Goal: Task Accomplishment & Management: Manage account settings

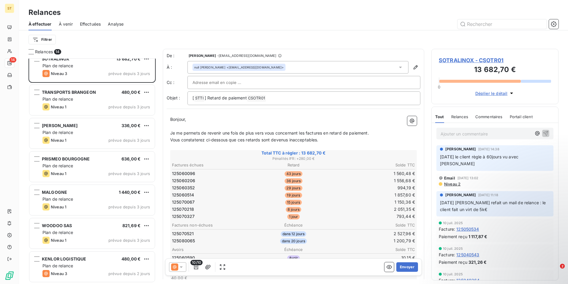
scroll to position [221, 123]
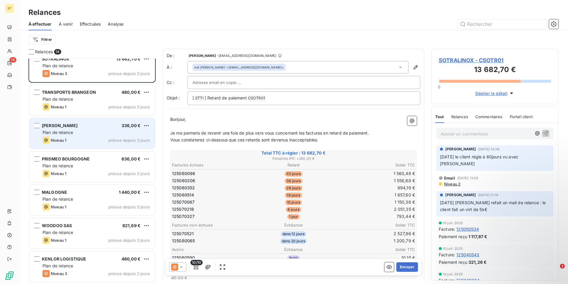
click at [67, 135] on div "Plan de relance" at bounding box center [97, 132] width 108 height 6
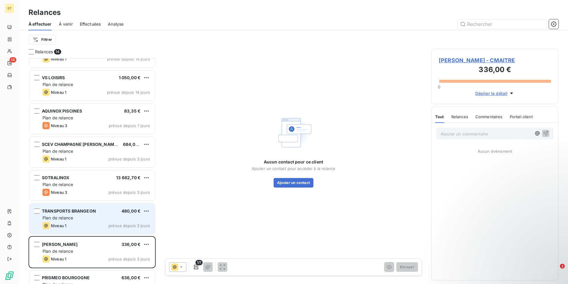
scroll to position [122, 0]
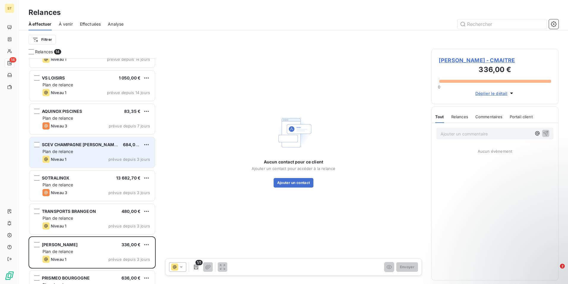
click at [85, 151] on div "Plan de relance" at bounding box center [97, 151] width 108 height 6
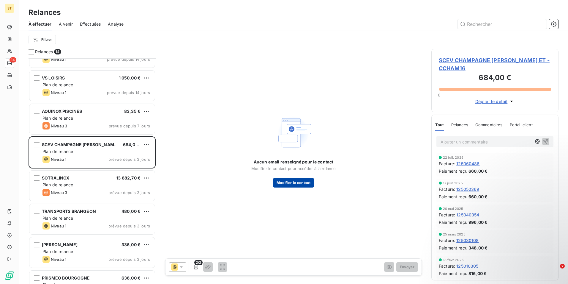
click at [293, 183] on button "Modifier le contact" at bounding box center [293, 183] width 41 height 10
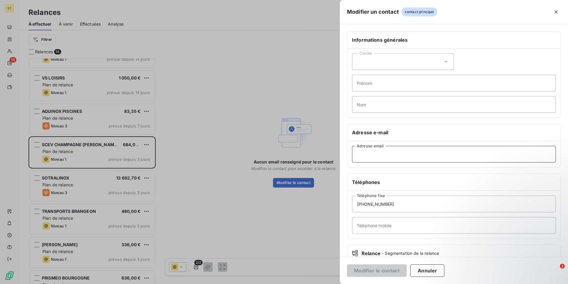
paste input "[PERSON_NAME][EMAIL_ADDRESS][DOMAIN_NAME]"
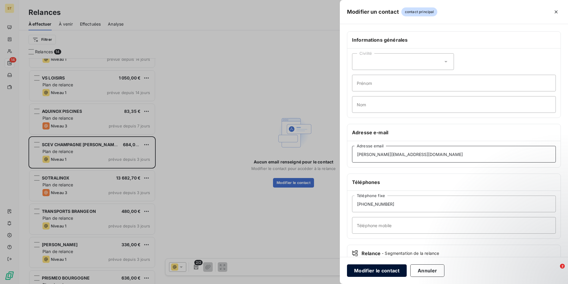
type input "[PERSON_NAME][EMAIL_ADDRESS][DOMAIN_NAME]"
click at [373, 270] on button "Modifier le contact" at bounding box center [377, 270] width 60 height 12
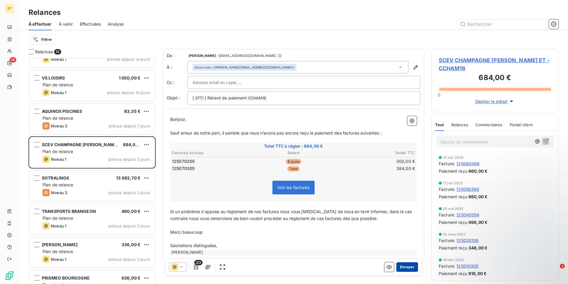
click at [405, 267] on button "Envoyer" at bounding box center [407, 267] width 22 height 10
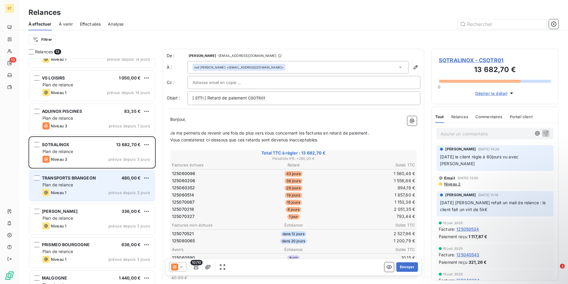
click at [77, 188] on div "TRANSPORTS BRANGEON 480,00 € Plan de relance Niveau 1 prévue depuis 3 jours" at bounding box center [91, 185] width 125 height 30
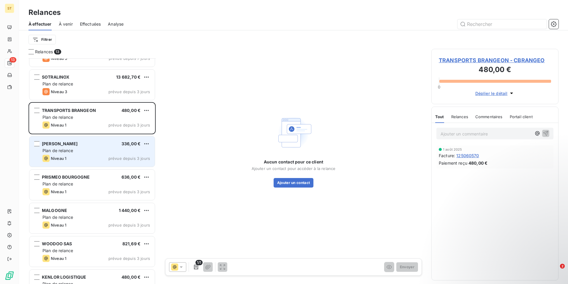
scroll to position [208, 0]
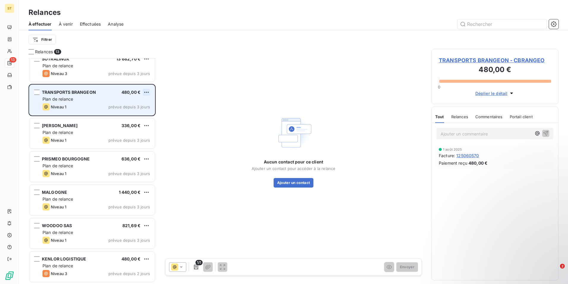
click at [147, 92] on html "ST 13 Relances À effectuer À venir Effectuées Analyse Filtrer Relances 13 AQUIN…" at bounding box center [284, 142] width 568 height 284
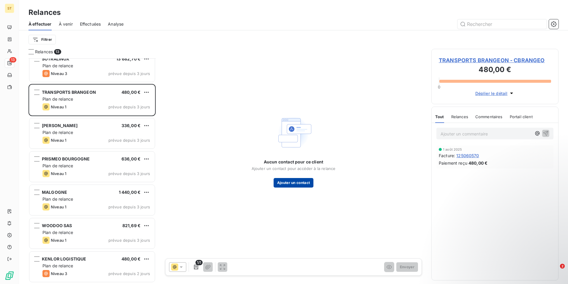
click at [300, 183] on button "Ajouter un contact" at bounding box center [294, 183] width 40 height 10
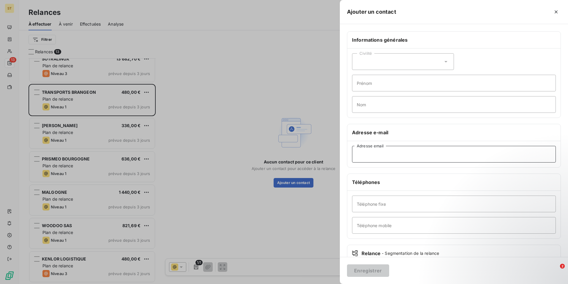
paste input "[EMAIL_ADDRESS][DOMAIN_NAME]"
type input "[EMAIL_ADDRESS][DOMAIN_NAME]"
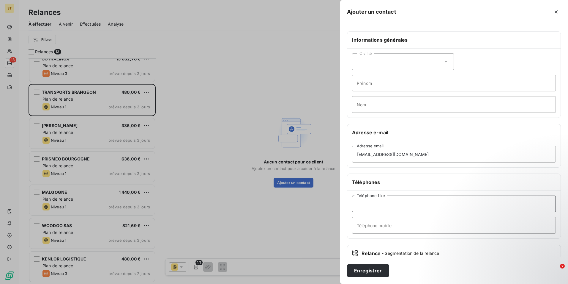
click at [372, 204] on input "Téléphone fixe" at bounding box center [454, 203] width 204 height 17
type input "02 41 72 11 66"
click at [363, 270] on button "Enregistrer" at bounding box center [368, 270] width 42 height 12
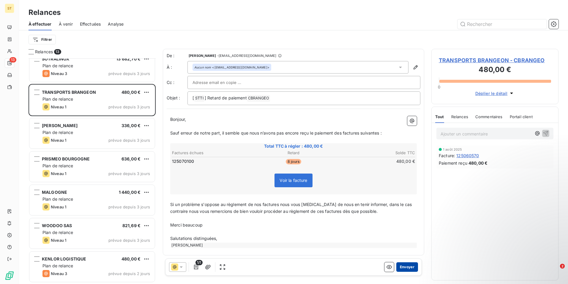
click at [408, 265] on button "Envoyer" at bounding box center [407, 267] width 22 height 10
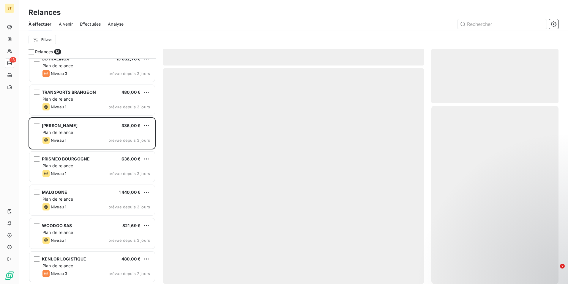
scroll to position [174, 0]
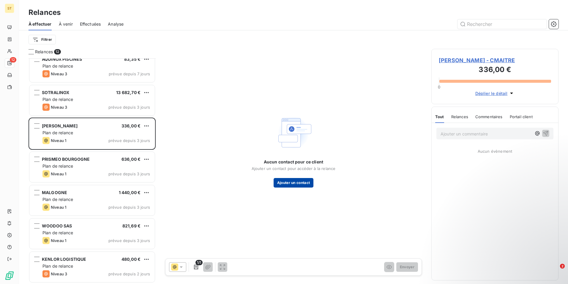
click at [300, 182] on button "Ajouter un contact" at bounding box center [294, 183] width 40 height 10
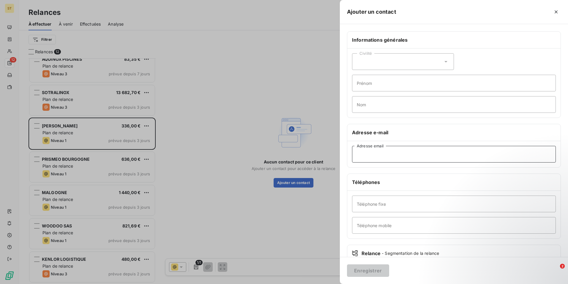
paste input "[EMAIL_ADDRESS][DOMAIN_NAME]"
type input "[EMAIL_ADDRESS][DOMAIN_NAME]"
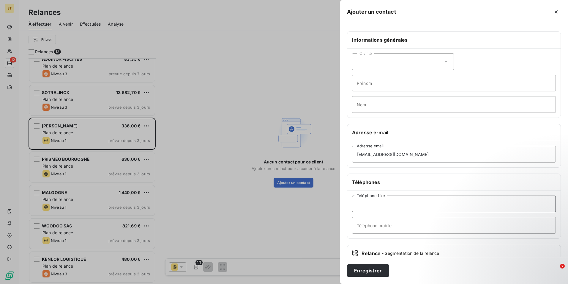
click at [370, 207] on input "Téléphone fixe" at bounding box center [454, 203] width 204 height 17
type input "03 25 38 58 69"
click at [373, 272] on button "Enregistrer" at bounding box center [368, 270] width 42 height 12
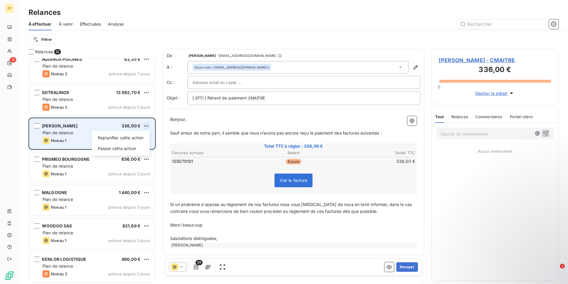
click at [146, 126] on html "ST 12 Relances À effectuer À venir Effectuées Analyse Filtrer Relances 12 TRADA…" at bounding box center [284, 142] width 568 height 284
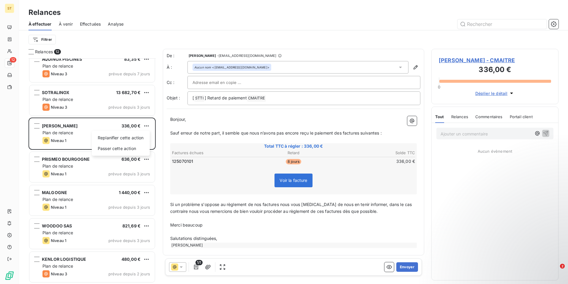
click at [456, 134] on html "ST 12 Relances À effectuer À venir Effectuées Analyse Filtrer Relances 12 TRADA…" at bounding box center [284, 142] width 568 height 284
click at [456, 134] on p "Ajouter un commentaire ﻿" at bounding box center [486, 133] width 91 height 7
click at [548, 132] on icon "button" at bounding box center [546, 132] width 5 height 5
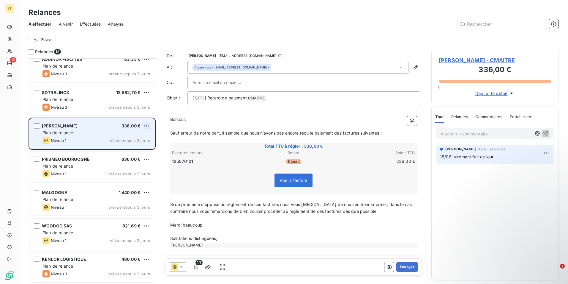
click at [148, 125] on html "ST 12 Relances À effectuer À venir Effectuées Analyse Filtrer Relances 12 TRADA…" at bounding box center [284, 142] width 568 height 284
click at [135, 136] on div "Replanifier cette action" at bounding box center [120, 138] width 53 height 10
select select "7"
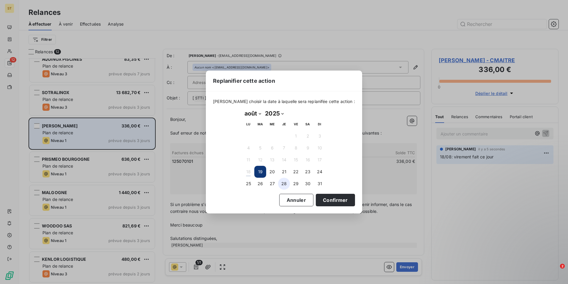
click at [286, 184] on button "28" at bounding box center [284, 183] width 12 height 12
click at [327, 199] on button "Confirmer" at bounding box center [335, 199] width 39 height 12
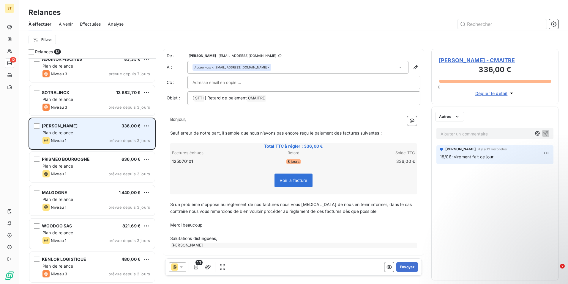
scroll to position [141, 0]
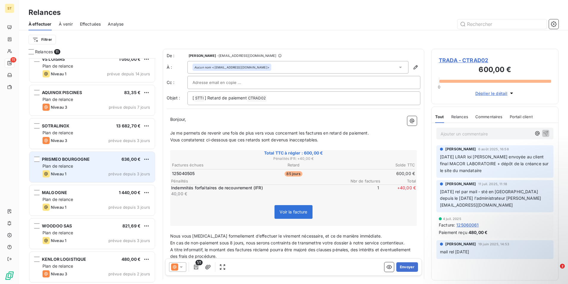
click at [84, 169] on div "Plan de relance" at bounding box center [97, 166] width 108 height 6
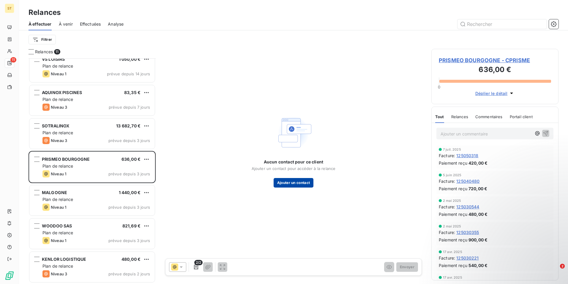
click at [298, 183] on button "Ajouter un contact" at bounding box center [294, 183] width 40 height 10
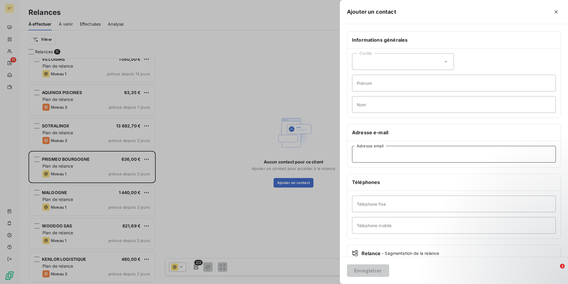
paste input "[PERSON_NAME][EMAIL_ADDRESS][DOMAIN_NAME]"
type input "[PERSON_NAME][EMAIL_ADDRESS][DOMAIN_NAME]"
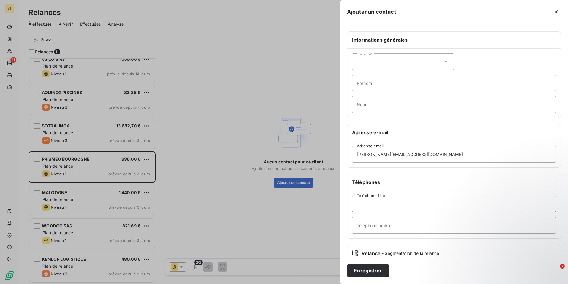
click at [370, 201] on input "Téléphone fixe" at bounding box center [454, 203] width 204 height 17
type input "06 59 84 03 15"
click at [373, 272] on button "Enregistrer" at bounding box center [368, 270] width 42 height 12
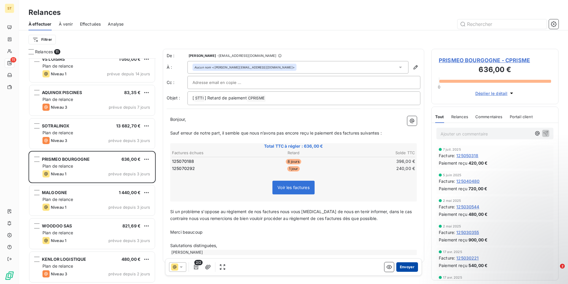
click at [405, 268] on button "Envoyer" at bounding box center [407, 267] width 22 height 10
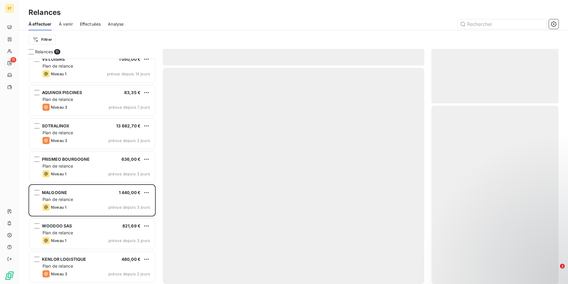
scroll to position [108, 0]
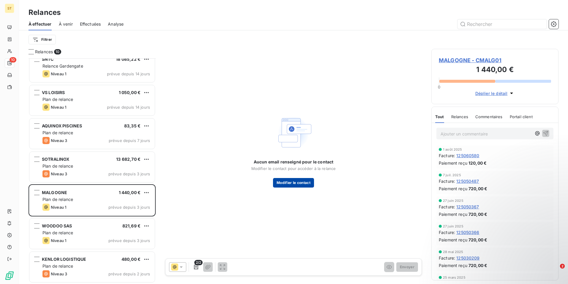
click at [296, 181] on button "Modifier le contact" at bounding box center [293, 183] width 41 height 10
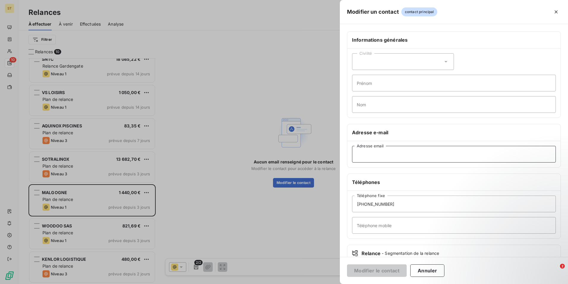
paste input "[EMAIL_ADDRESS][DOMAIN_NAME]"
type input "[EMAIL_ADDRESS][DOMAIN_NAME]"
click at [372, 270] on button "Modifier le contact" at bounding box center [377, 270] width 60 height 12
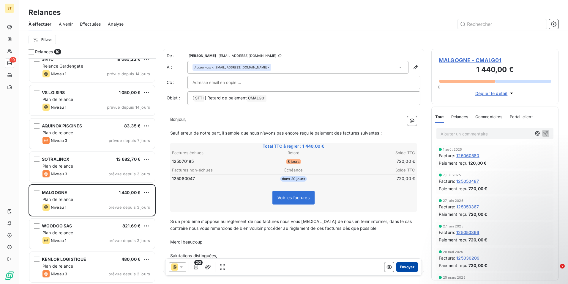
click at [403, 265] on button "Envoyer" at bounding box center [407, 267] width 22 height 10
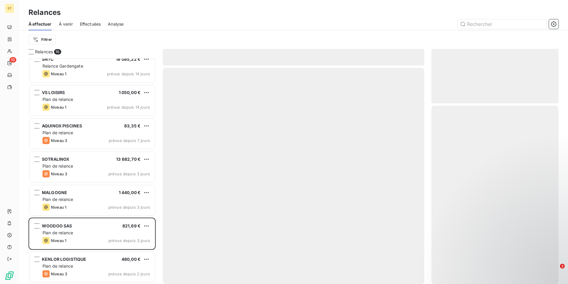
scroll to position [74, 0]
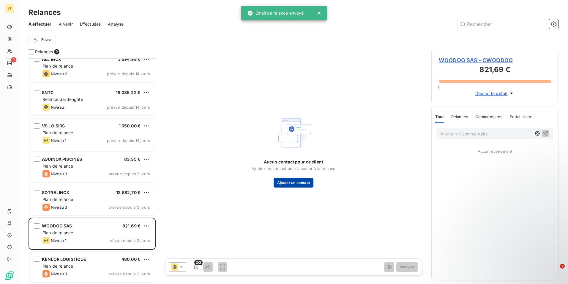
click at [303, 183] on button "Ajouter un contact" at bounding box center [294, 183] width 40 height 10
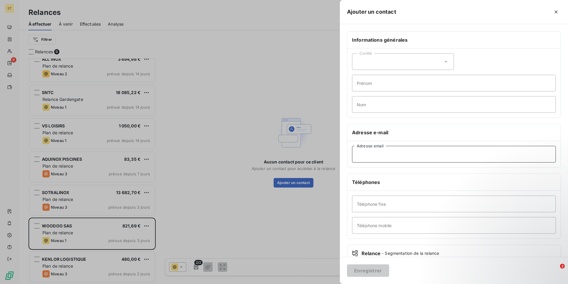
paste input "[PERSON_NAME][EMAIL_ADDRESS][DOMAIN_NAME]"
type input "[PERSON_NAME][EMAIL_ADDRESS][DOMAIN_NAME]"
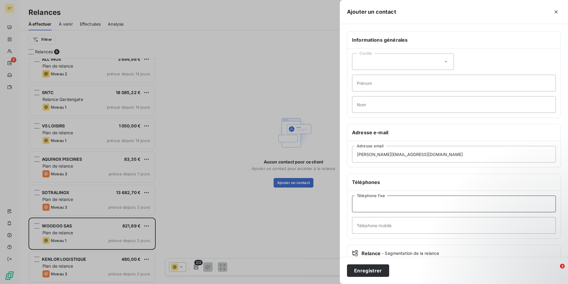
click at [365, 204] on input "Téléphone fixe" at bounding box center [454, 203] width 204 height 17
click at [400, 204] on input "Téléphone fixe" at bounding box center [454, 203] width 204 height 17
type input "06 77 43 35 44"
drag, startPoint x: 395, startPoint y: 204, endPoint x: 356, endPoint y: 204, distance: 38.3
click at [356, 204] on input "06 77 43 35 44" at bounding box center [454, 203] width 204 height 17
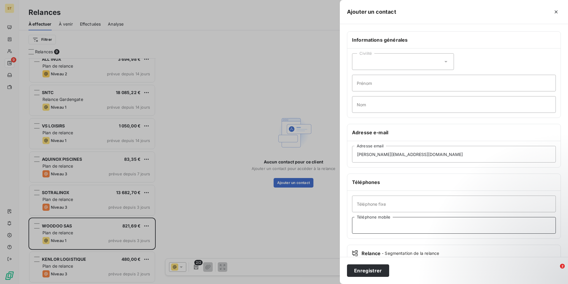
paste input "06 77 43 35 44"
type input "06 77 43 35 44"
click at [360, 270] on button "Enregistrer" at bounding box center [368, 270] width 42 height 12
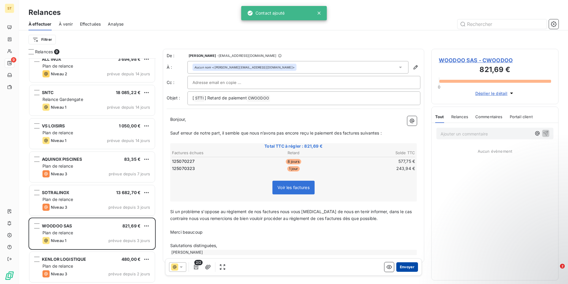
click at [399, 266] on button "Envoyer" at bounding box center [407, 267] width 22 height 10
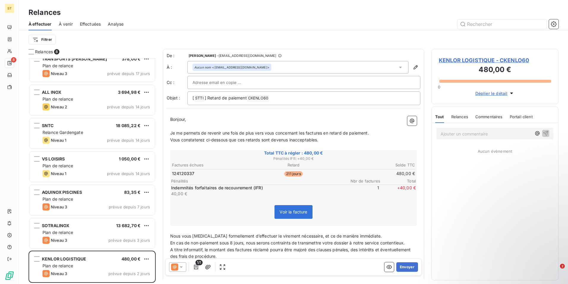
scroll to position [41, 0]
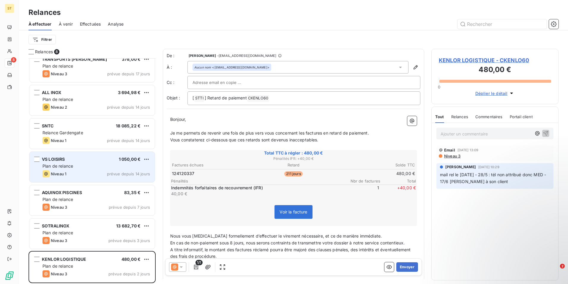
click at [89, 163] on div "Plan de relance" at bounding box center [97, 166] width 108 height 6
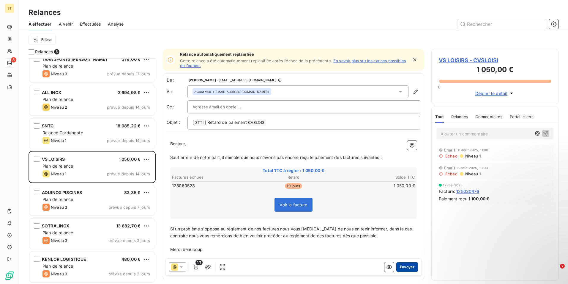
click at [405, 267] on button "Envoyer" at bounding box center [407, 267] width 22 height 10
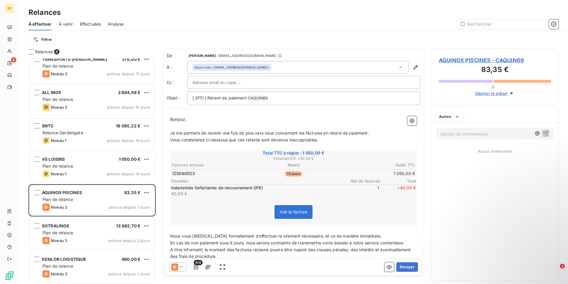
scroll to position [8, 0]
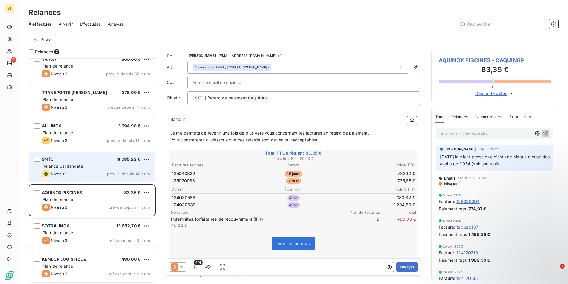
click at [85, 166] on div "Relance Gardengate" at bounding box center [97, 166] width 108 height 6
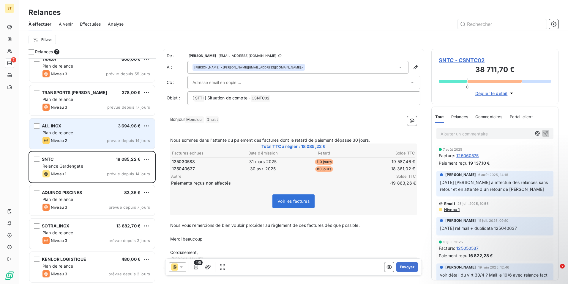
click at [79, 133] on div "Plan de relance" at bounding box center [97, 133] width 108 height 6
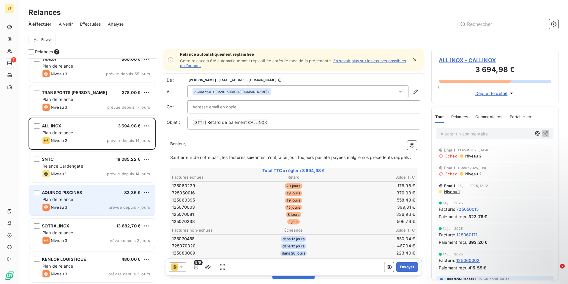
scroll to position [8, 0]
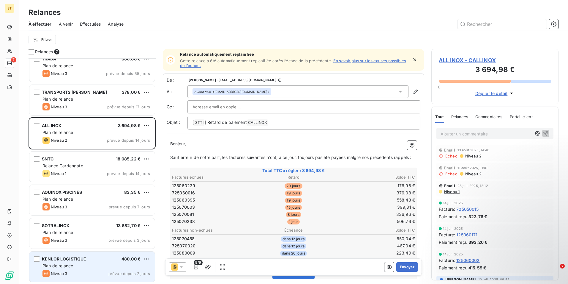
click at [97, 261] on div "KENLOR LOGISTIQUE 480,00 €" at bounding box center [97, 258] width 108 height 5
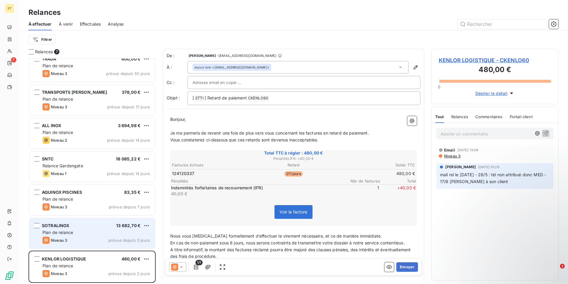
click at [97, 234] on div "Plan de relance" at bounding box center [97, 232] width 108 height 6
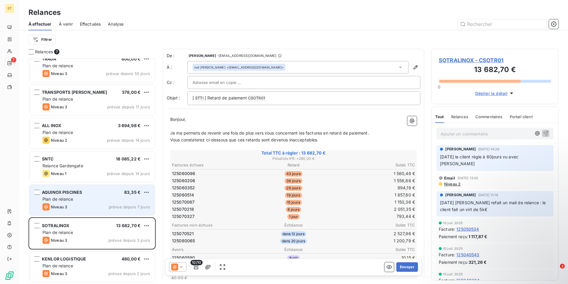
click at [96, 204] on div "Niveau 3 prévue depuis 7 jours" at bounding box center [97, 206] width 108 height 7
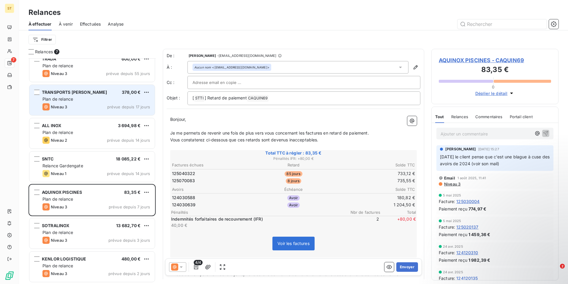
click at [99, 103] on div "TRANSPORTS [PERSON_NAME] 378,00 € Plan de relance Niveau 3 prévue depuis 17 jou…" at bounding box center [91, 100] width 125 height 30
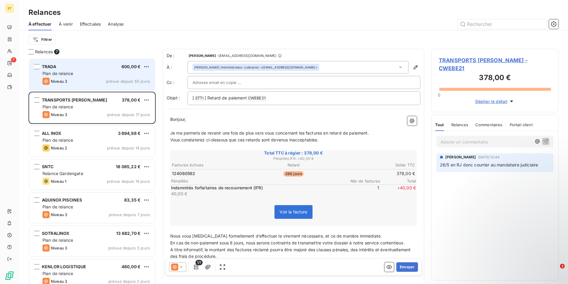
click at [104, 76] on div "Plan de relance" at bounding box center [97, 73] width 108 height 6
